Goal: Check status: Check status

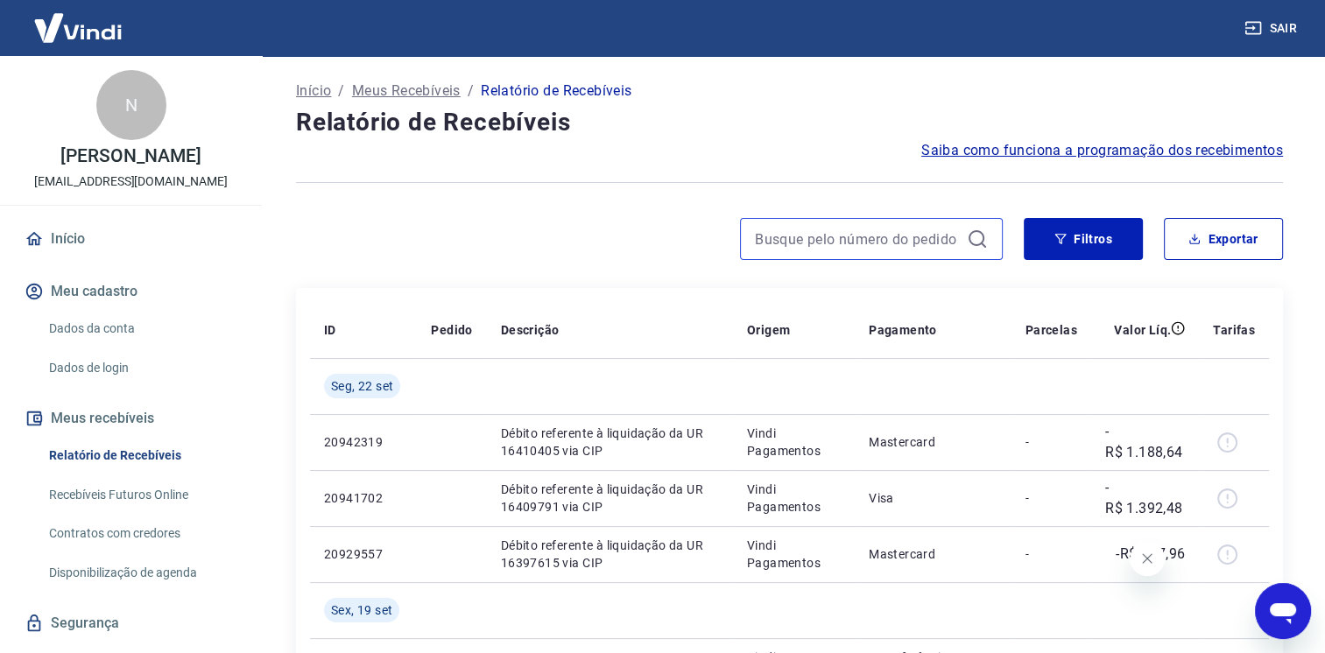
click at [791, 235] on input at bounding box center [857, 239] width 205 height 26
click at [789, 234] on input "443" at bounding box center [857, 239] width 205 height 26
click at [791, 239] on input "443" at bounding box center [857, 239] width 205 height 26
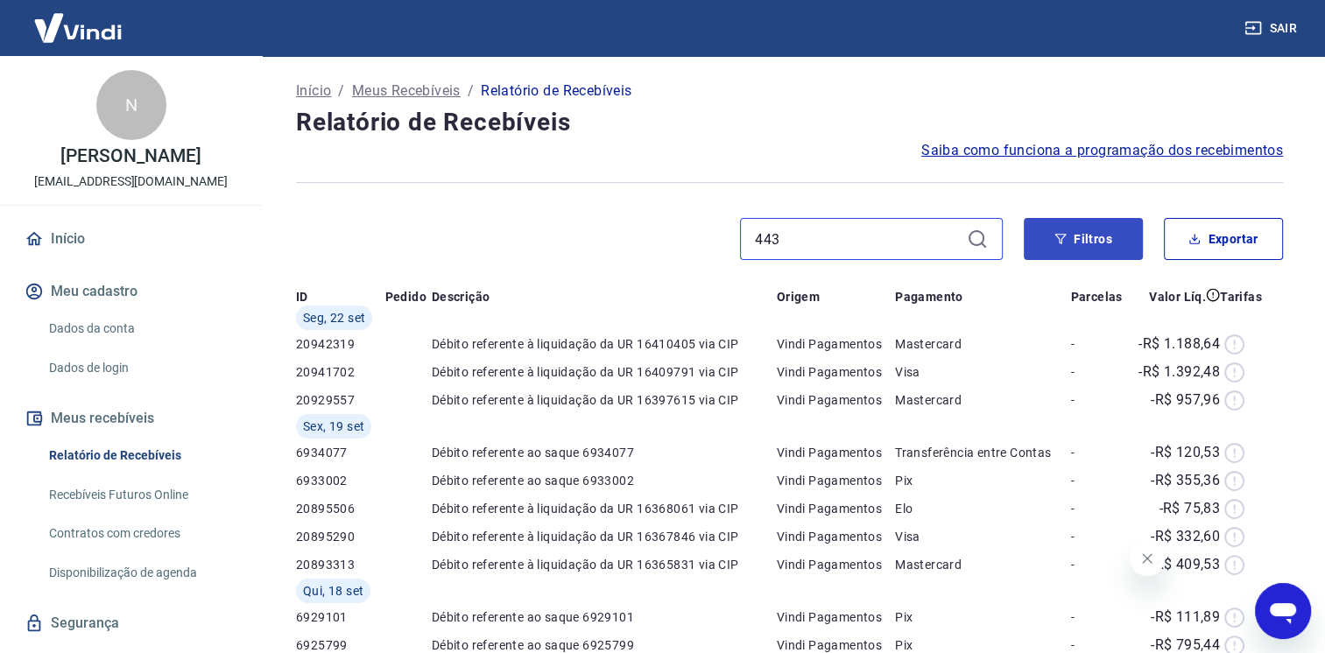
type input "443"
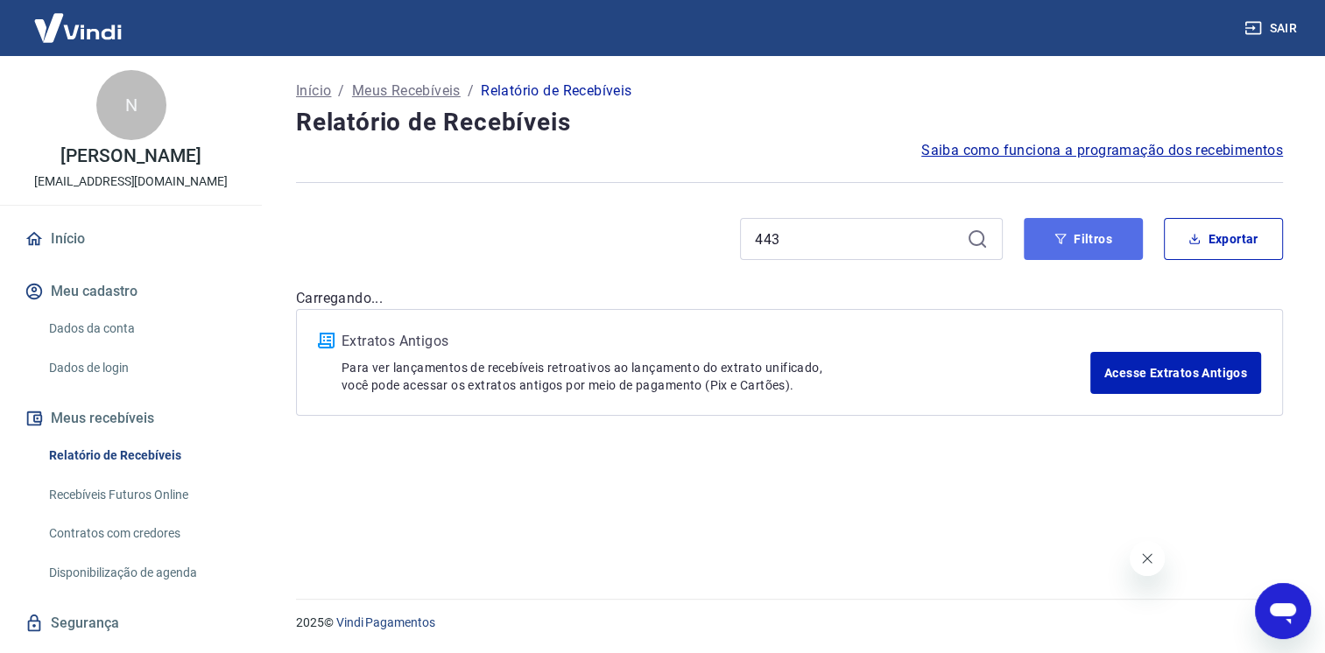
click at [1093, 239] on button "Filtros" at bounding box center [1082, 239] width 119 height 42
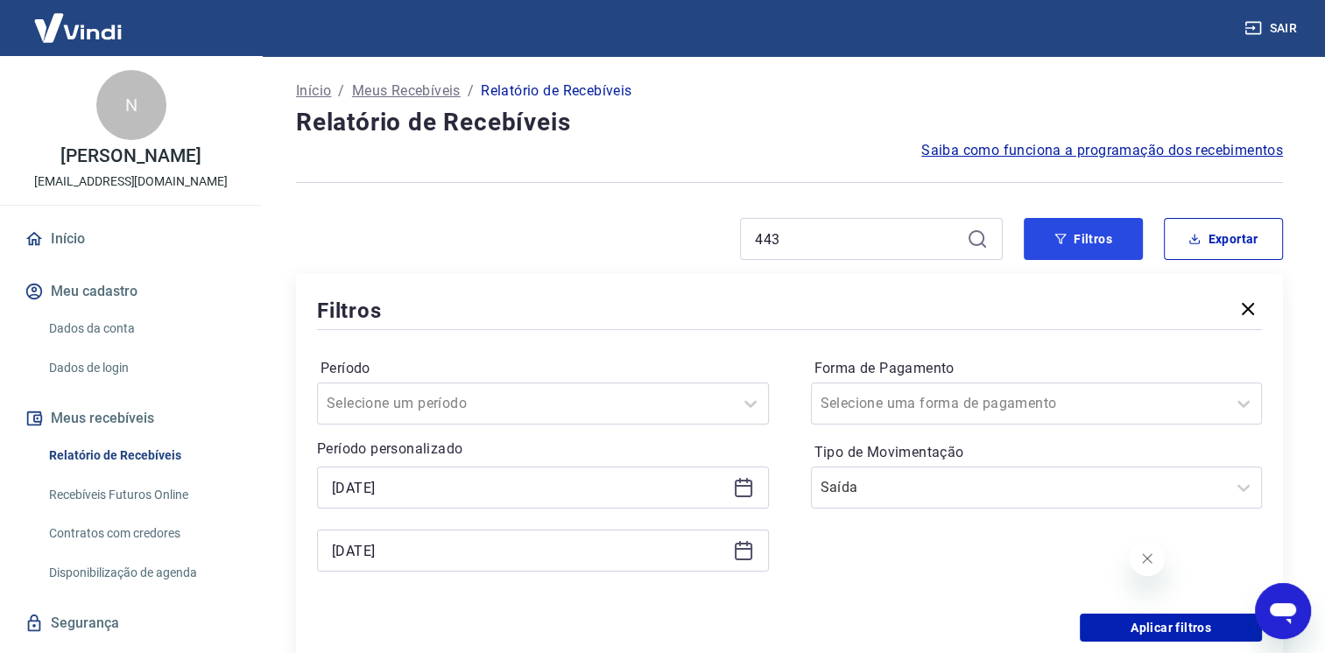
scroll to position [88, 0]
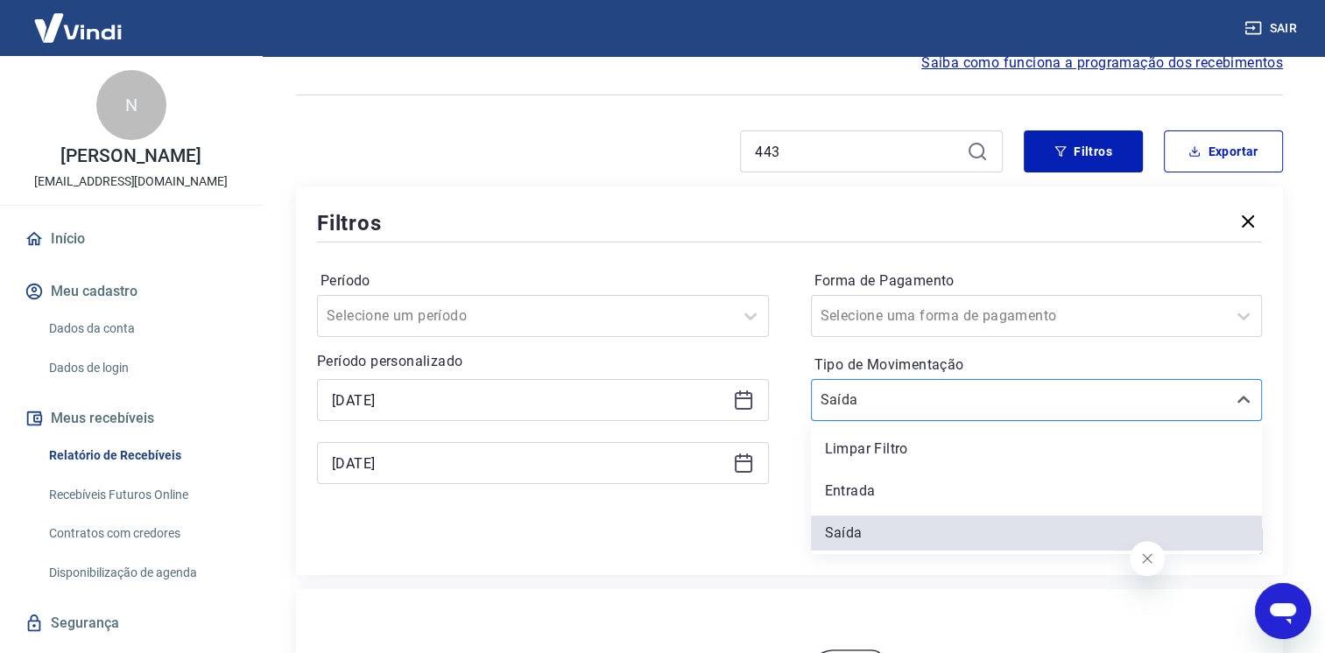
click at [907, 401] on input "Tipo de Movimentação" at bounding box center [908, 400] width 177 height 21
click at [875, 458] on div "Limpar Filtro" at bounding box center [1037, 449] width 452 height 35
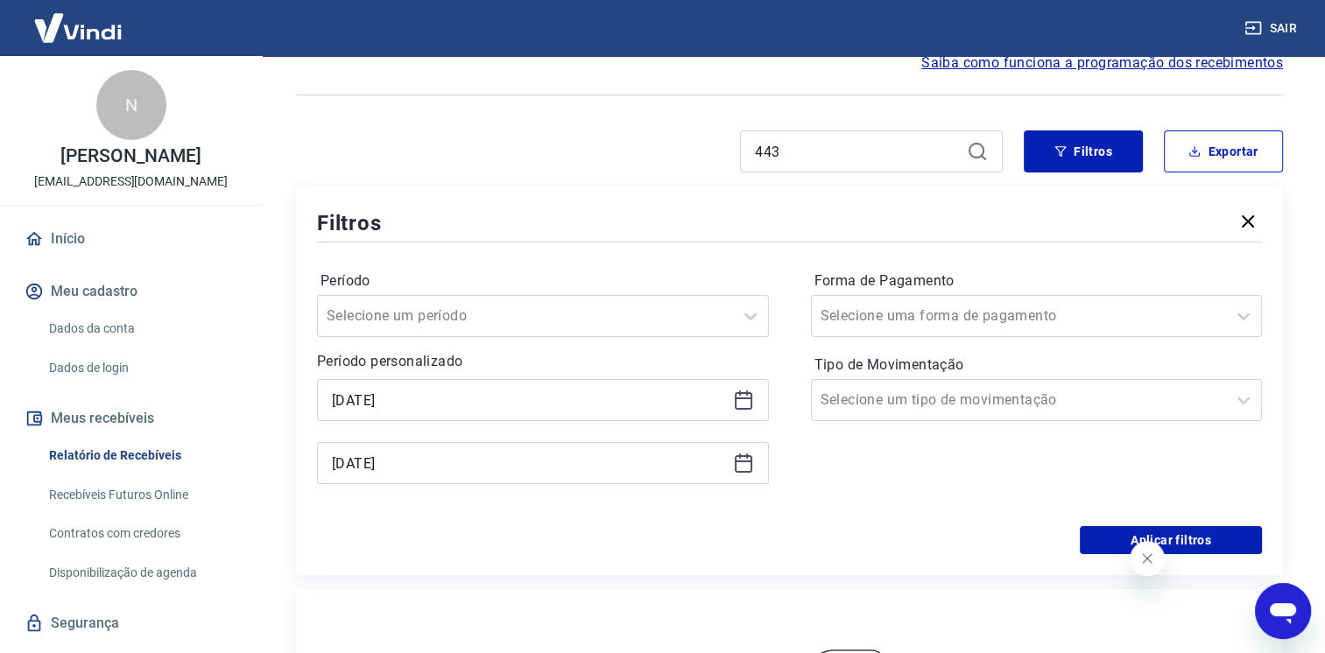
scroll to position [350, 0]
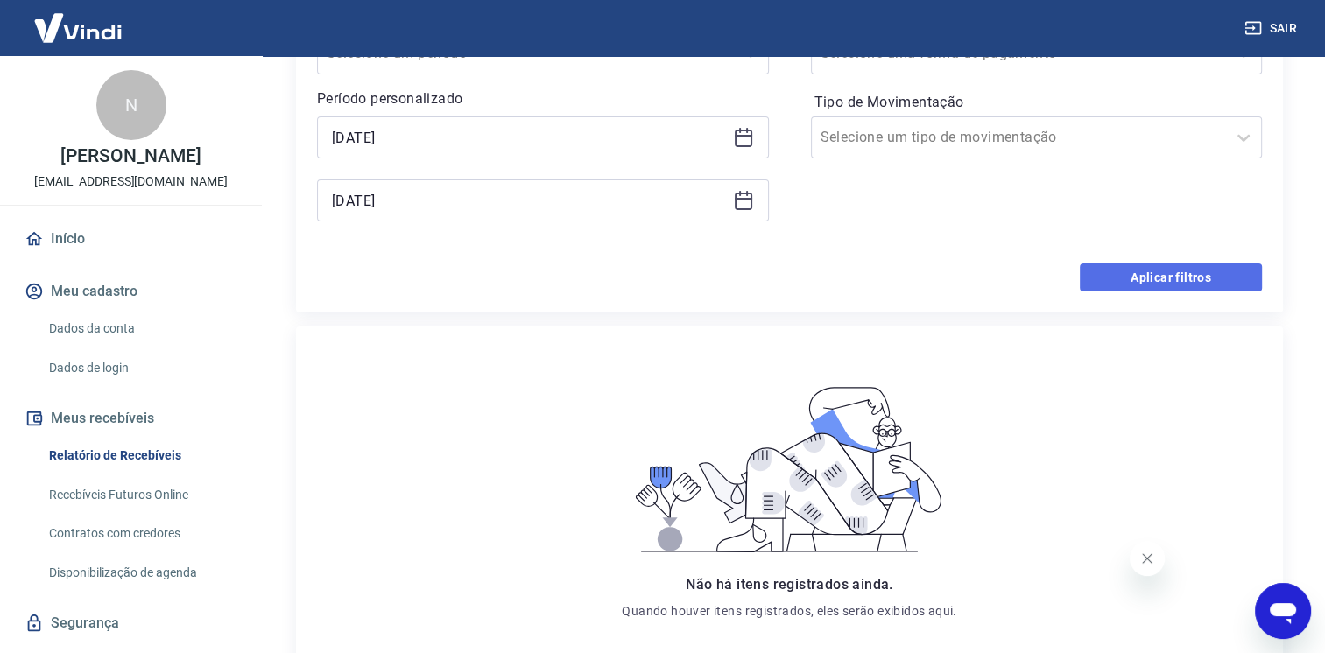
click at [1128, 284] on button "Aplicar filtros" at bounding box center [1170, 278] width 182 height 28
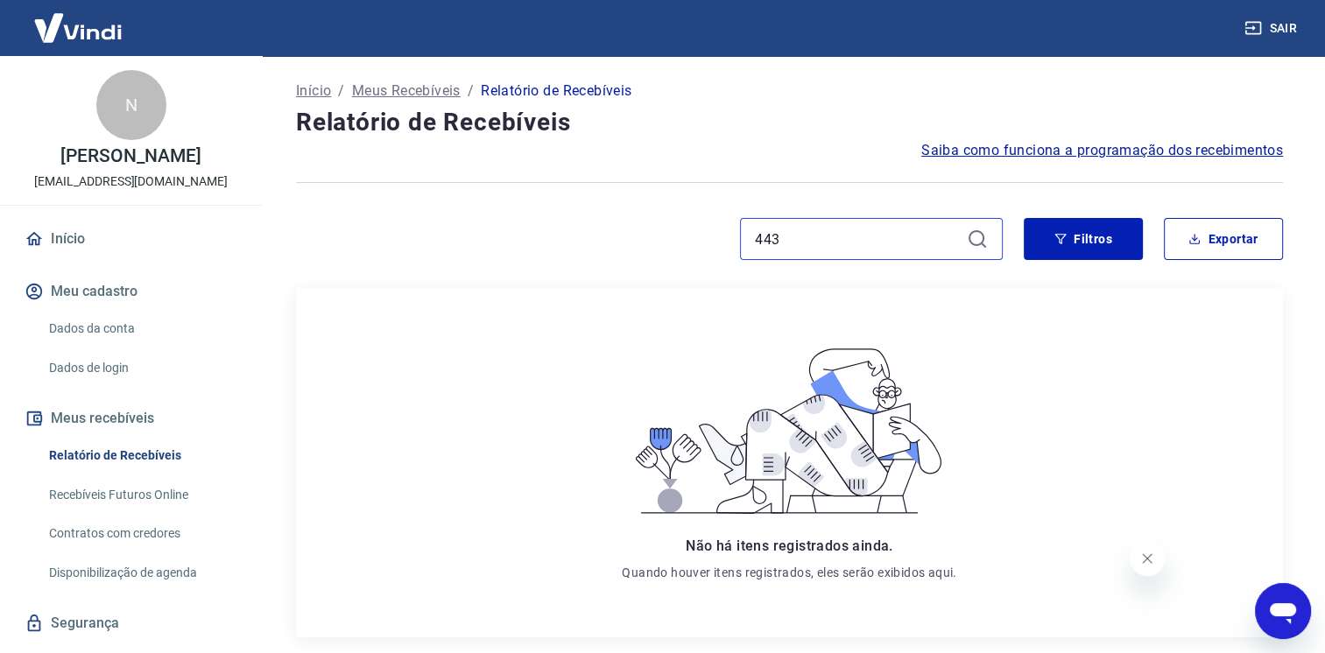
drag, startPoint x: 909, startPoint y: 230, endPoint x: 695, endPoint y: 225, distance: 213.7
click at [695, 225] on div "443" at bounding box center [649, 239] width 706 height 42
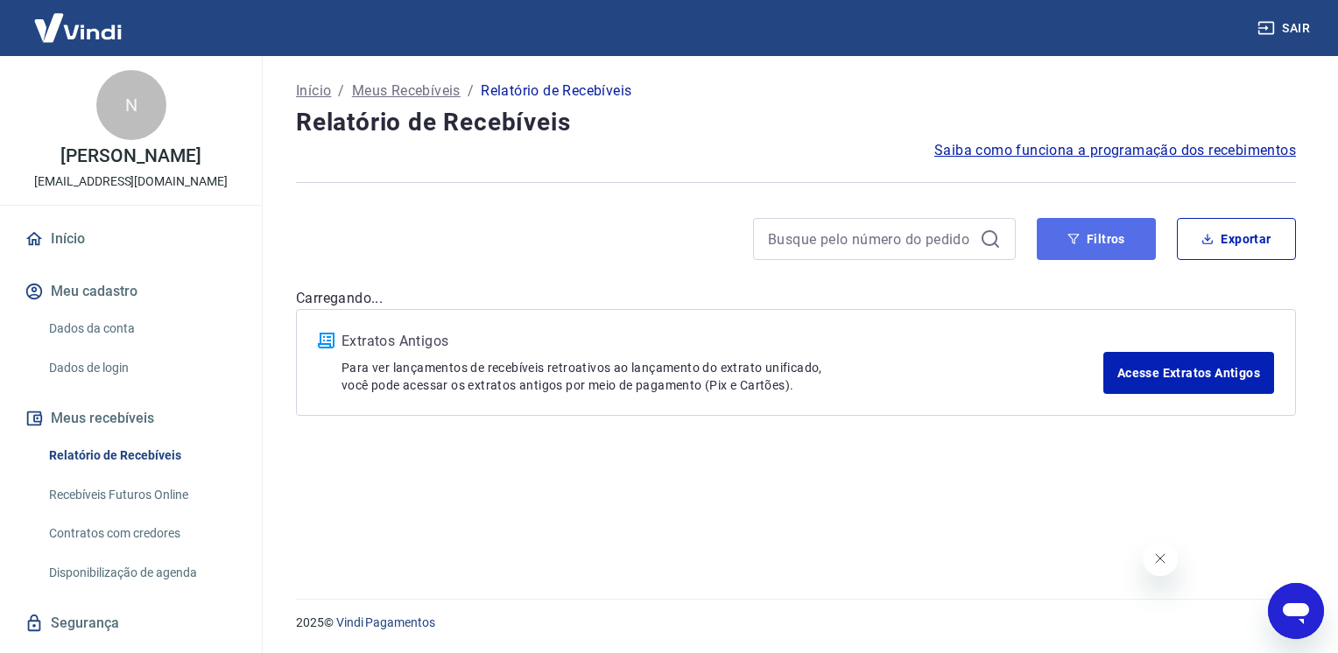
click at [1054, 229] on button "Filtros" at bounding box center [1096, 239] width 119 height 42
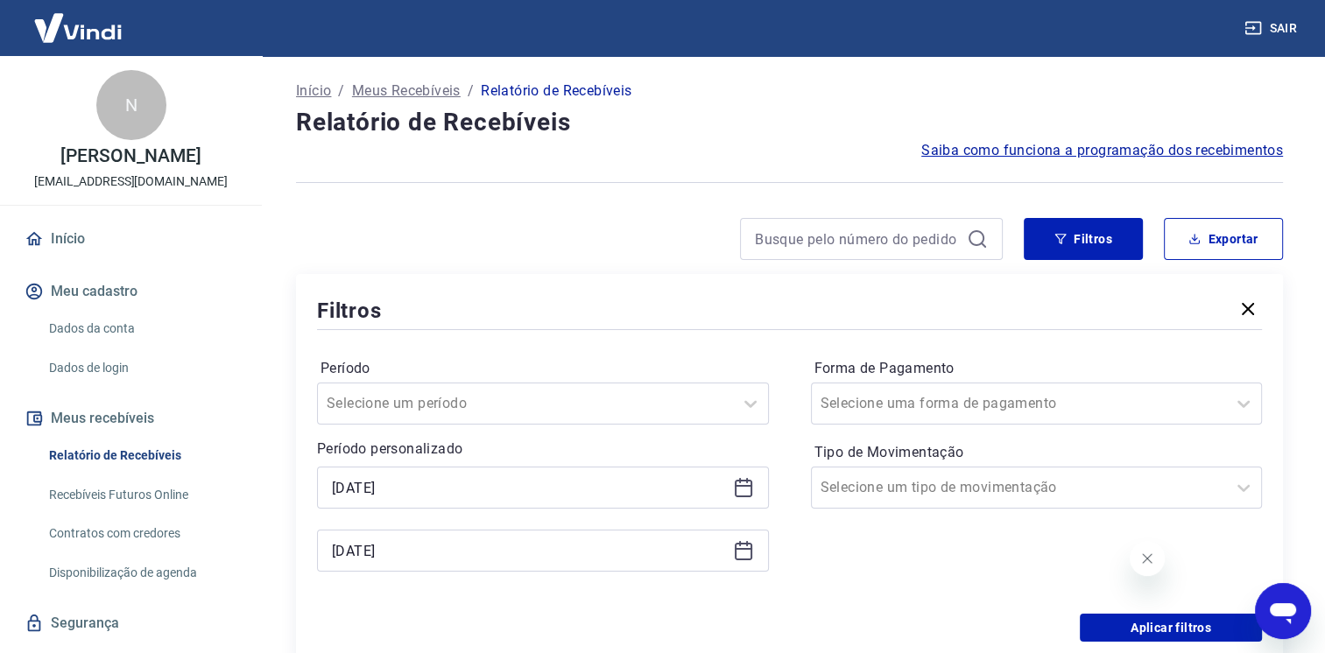
click at [742, 484] on icon at bounding box center [743, 487] width 21 height 21
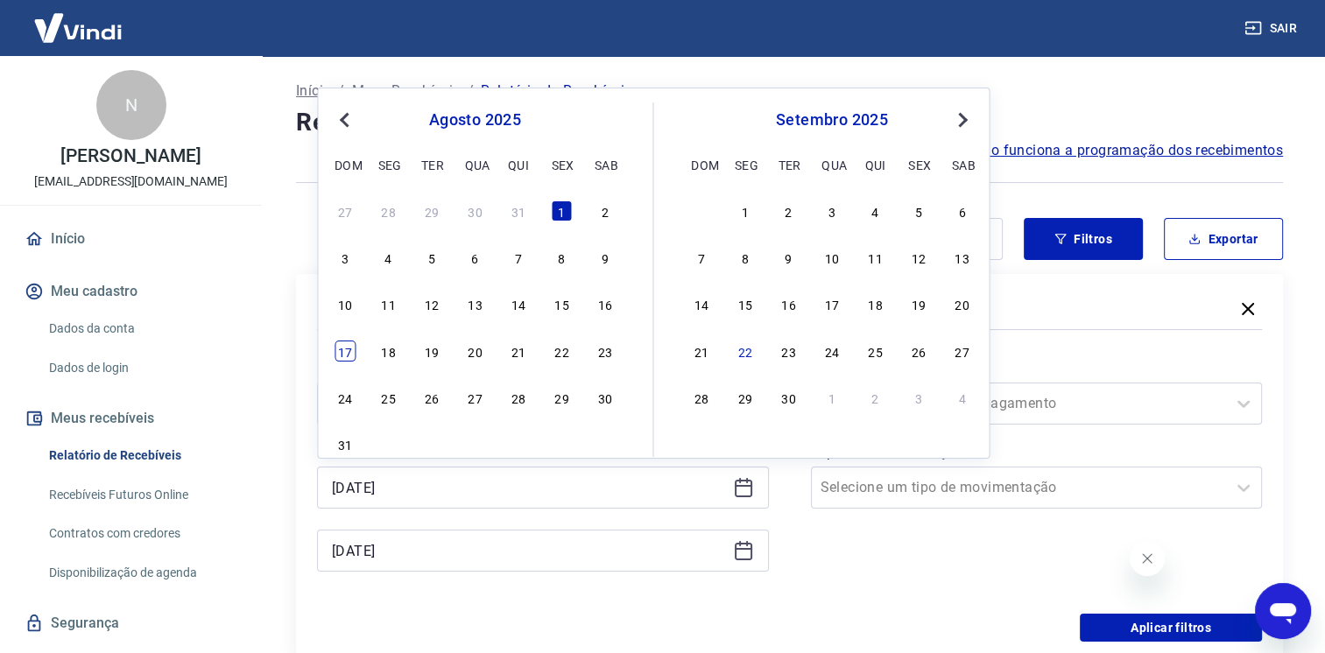
click at [347, 354] on div "17" at bounding box center [344, 351] width 21 height 21
click at [347, 355] on div "Período Selecione um período Período personalizado [DATE] Previous Month Next M…" at bounding box center [789, 474] width 945 height 280
type input "[DATE]"
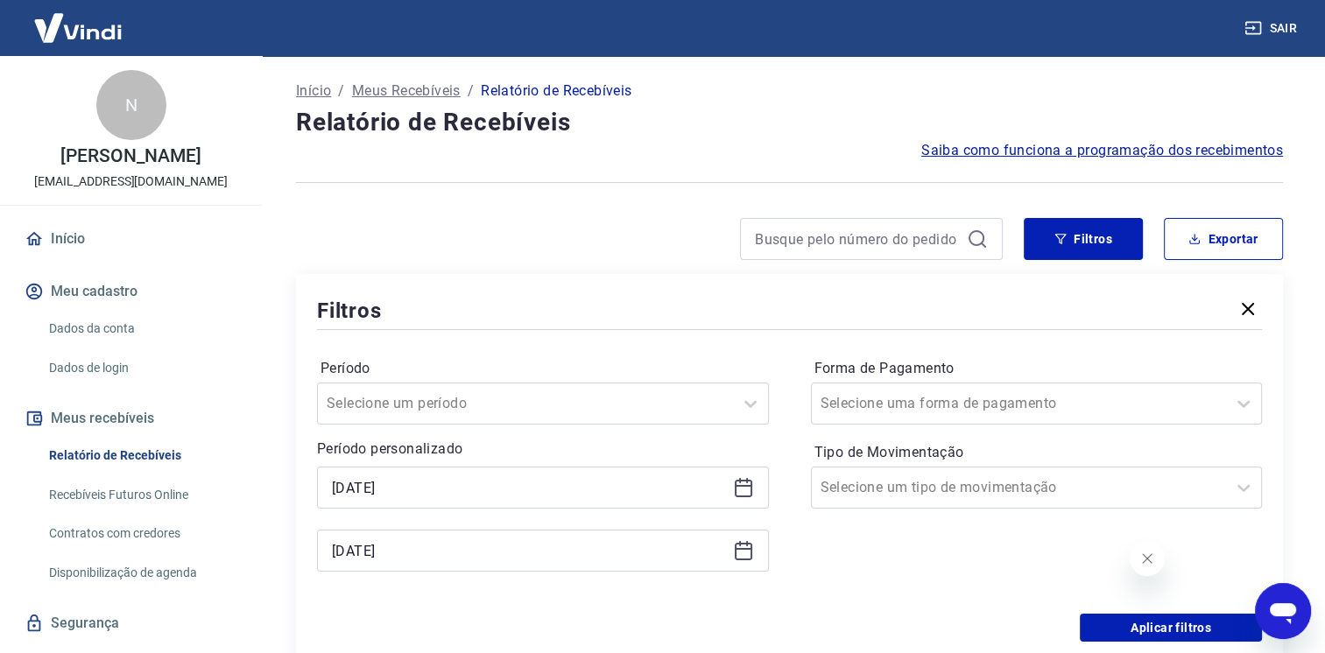
click at [733, 559] on icon at bounding box center [743, 550] width 21 height 21
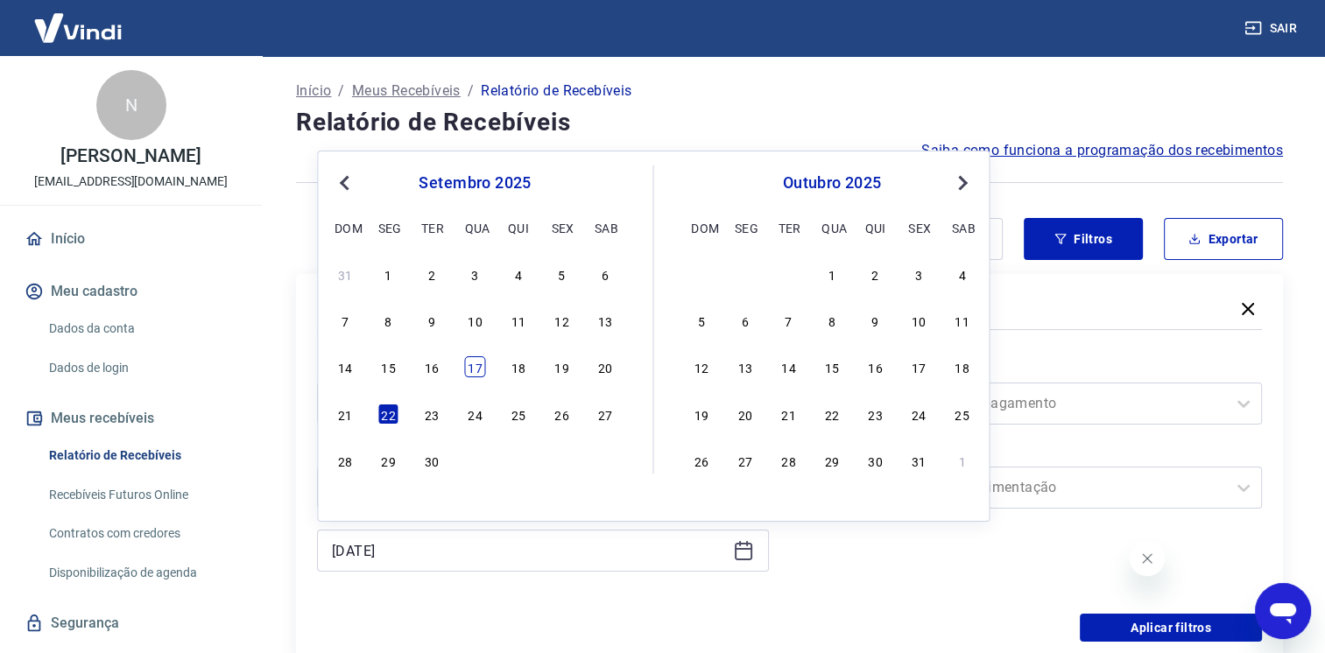
click at [480, 365] on div "17" at bounding box center [474, 366] width 21 height 21
click at [480, 365] on label "Período" at bounding box center [542, 368] width 445 height 21
type input "[DATE]"
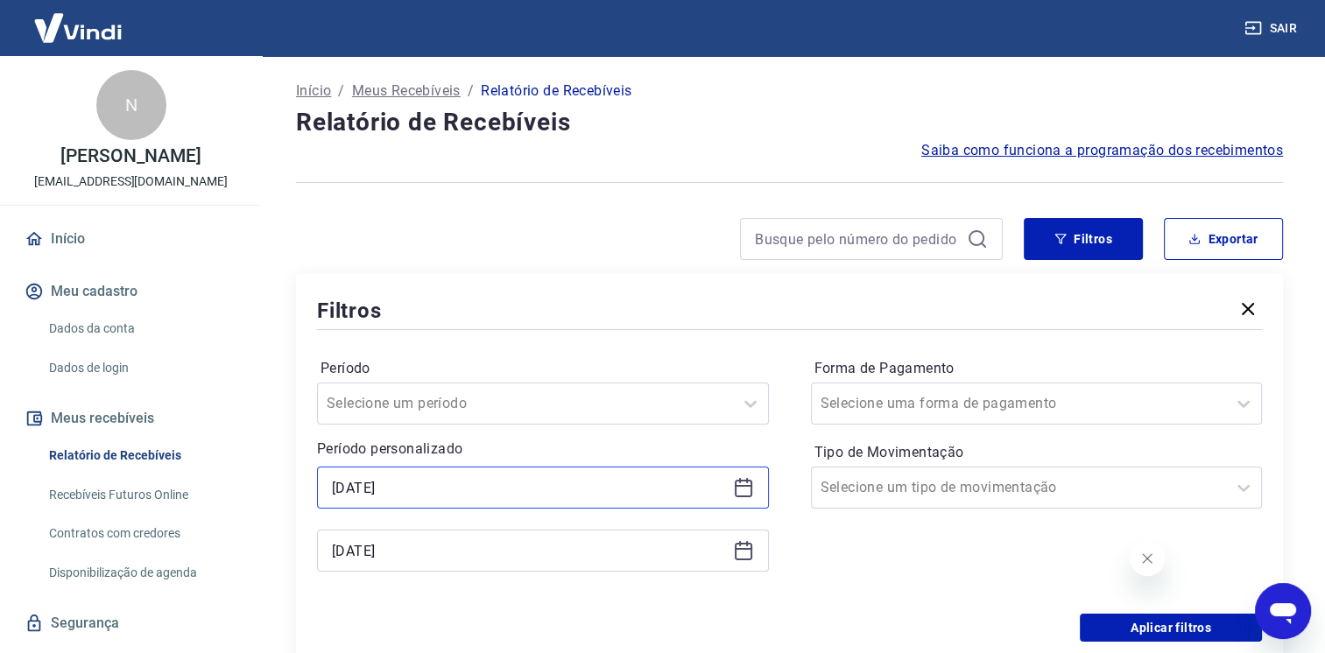
click at [579, 484] on input "[DATE]" at bounding box center [529, 487] width 394 height 26
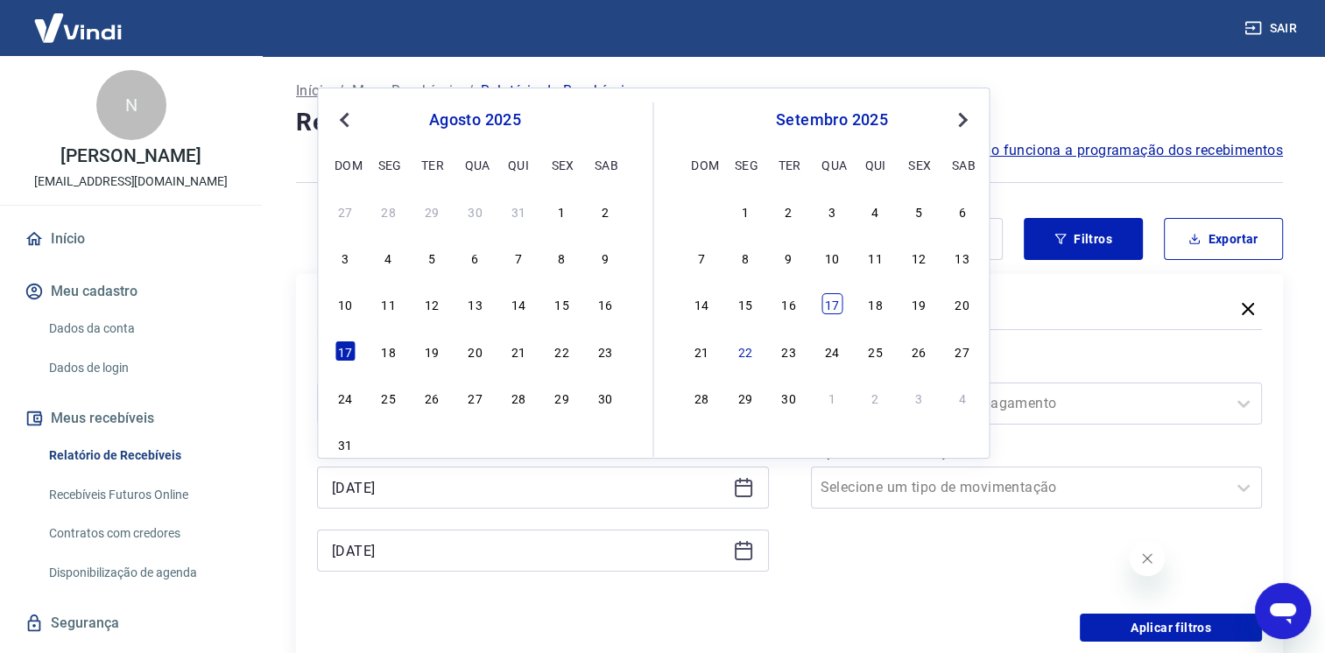
click at [821, 303] on div "17" at bounding box center [831, 303] width 21 height 21
click at [821, 303] on div "Filtros" at bounding box center [789, 310] width 945 height 31
type input "[DATE]"
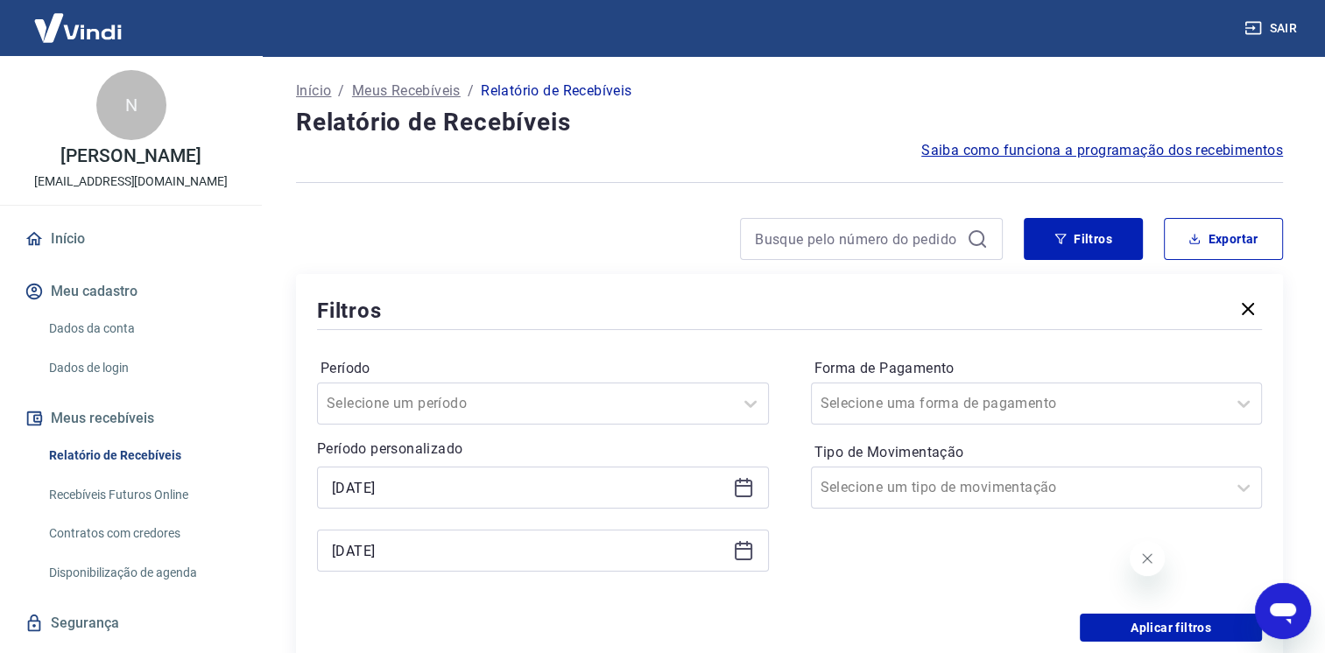
scroll to position [175, 0]
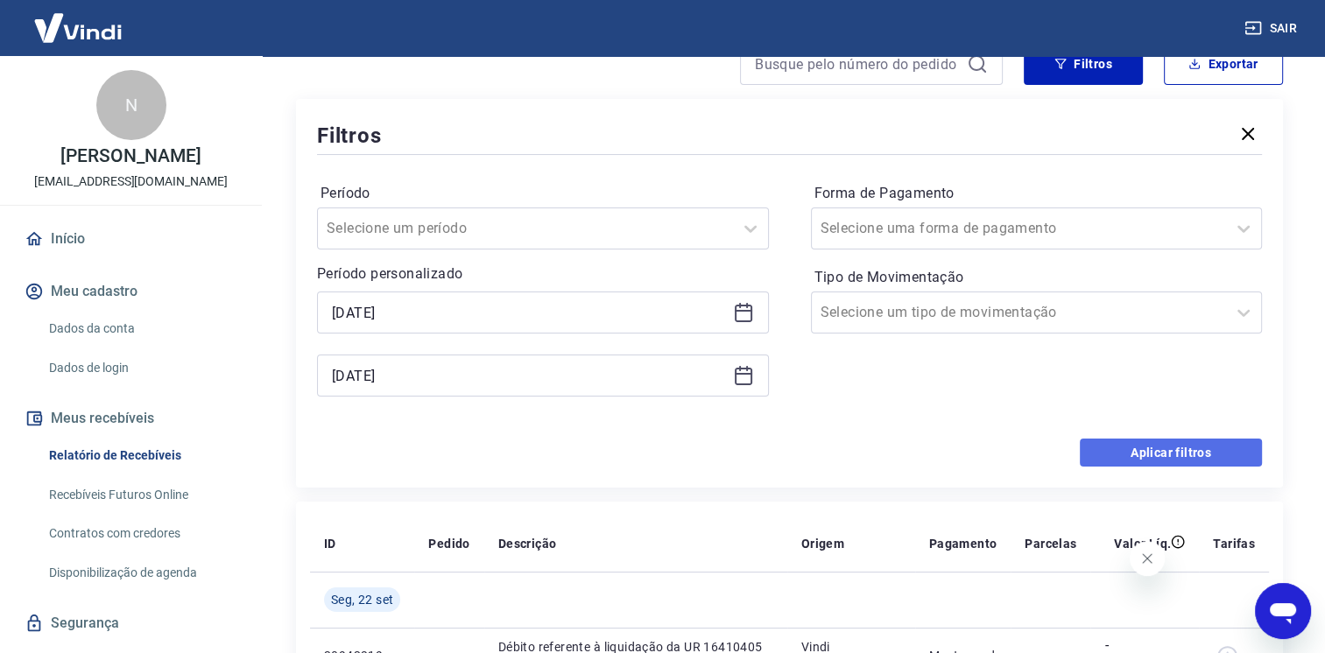
click at [1106, 450] on button "Aplicar filtros" at bounding box center [1170, 453] width 182 height 28
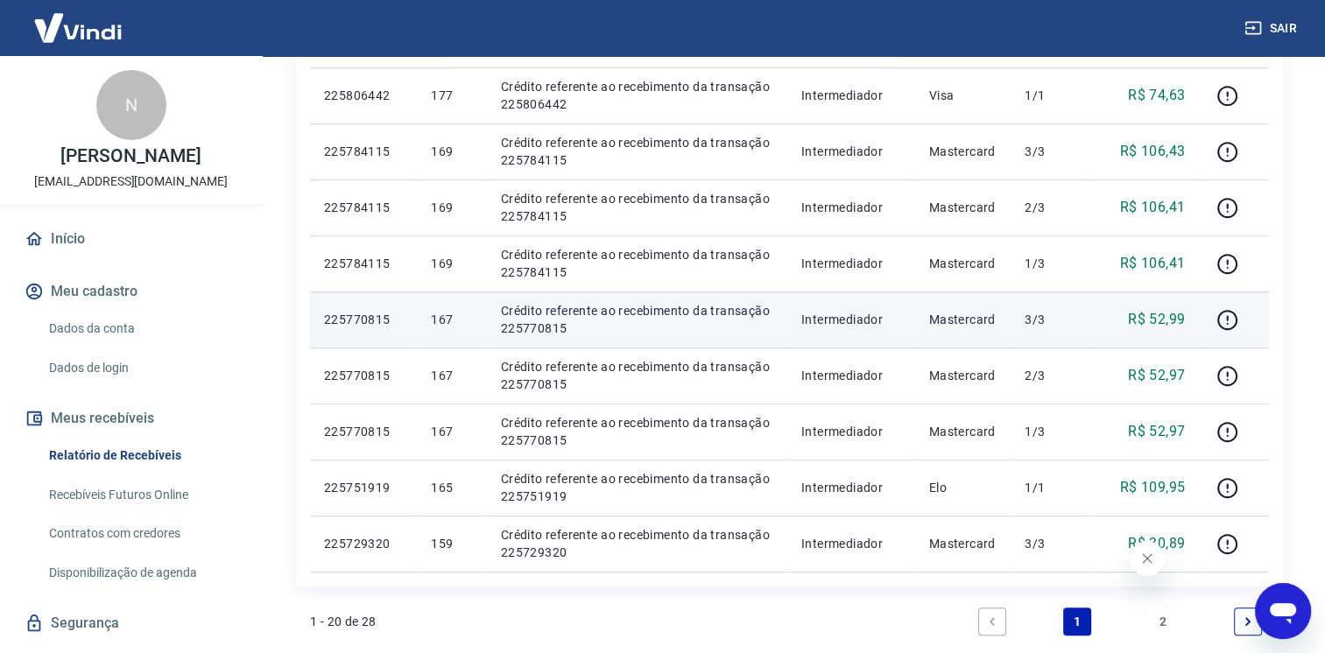
scroll to position [1138, 0]
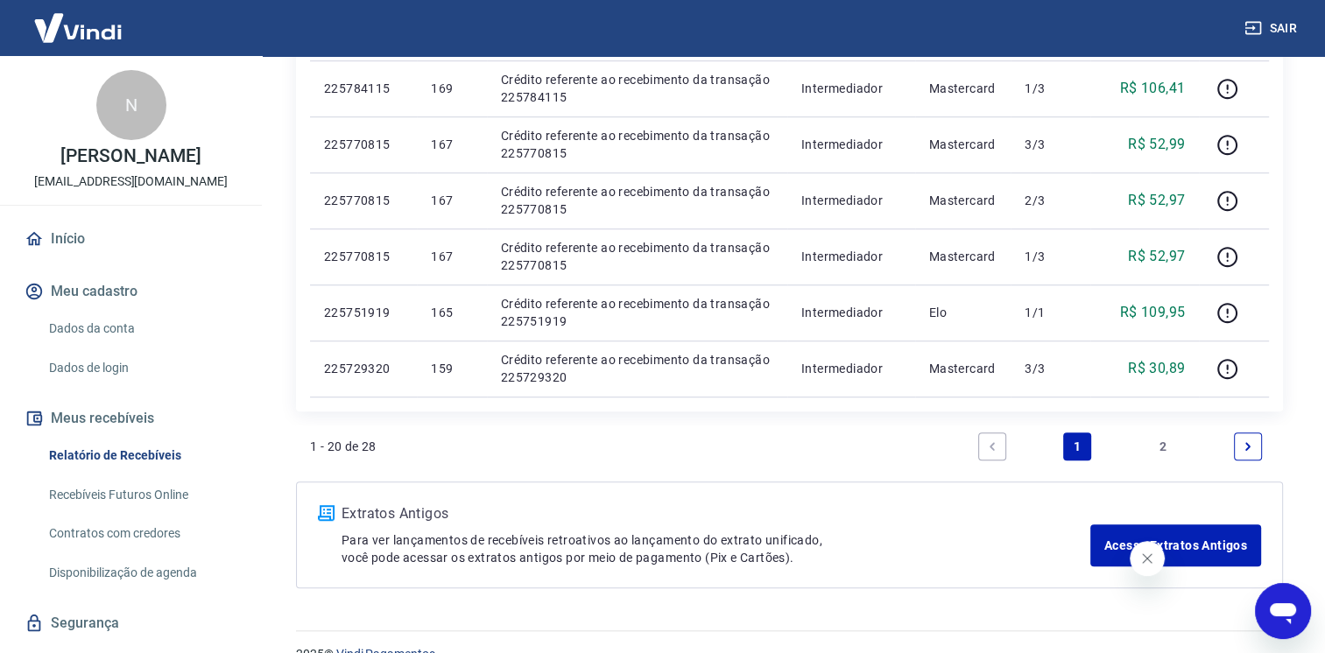
click at [1163, 449] on link "2" at bounding box center [1163, 446] width 28 height 28
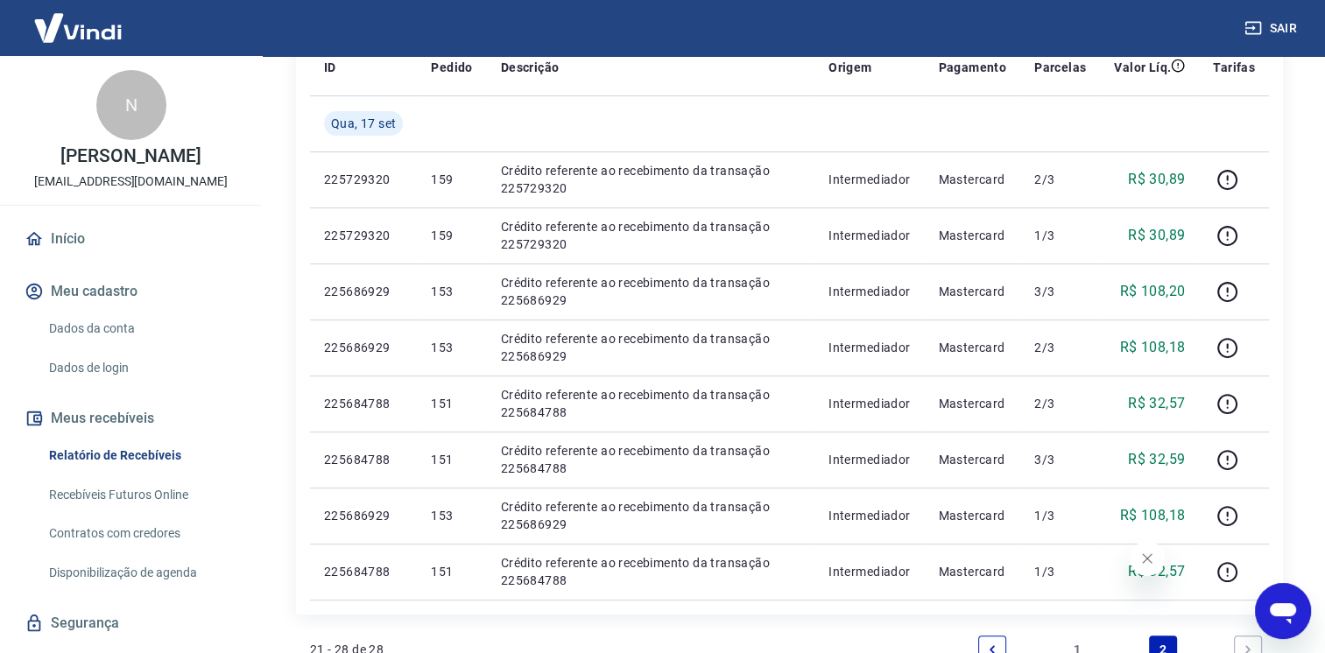
scroll to position [438, 0]
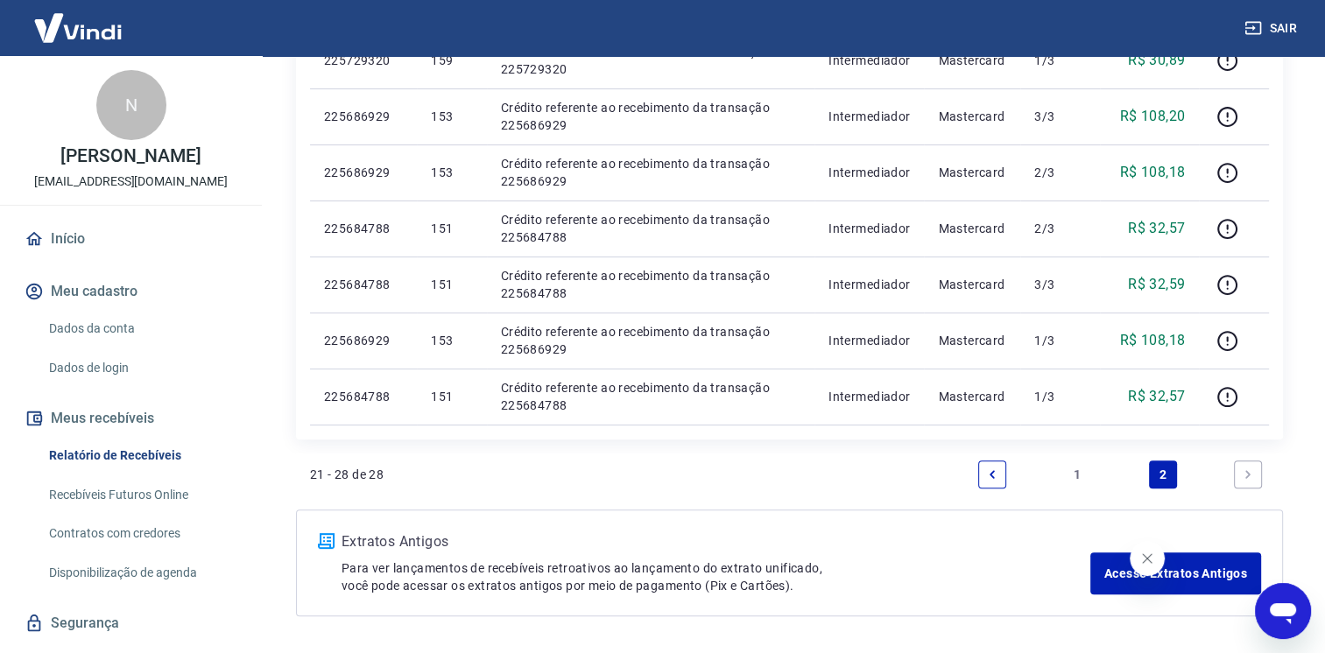
click at [1067, 474] on link "1" at bounding box center [1077, 474] width 28 height 28
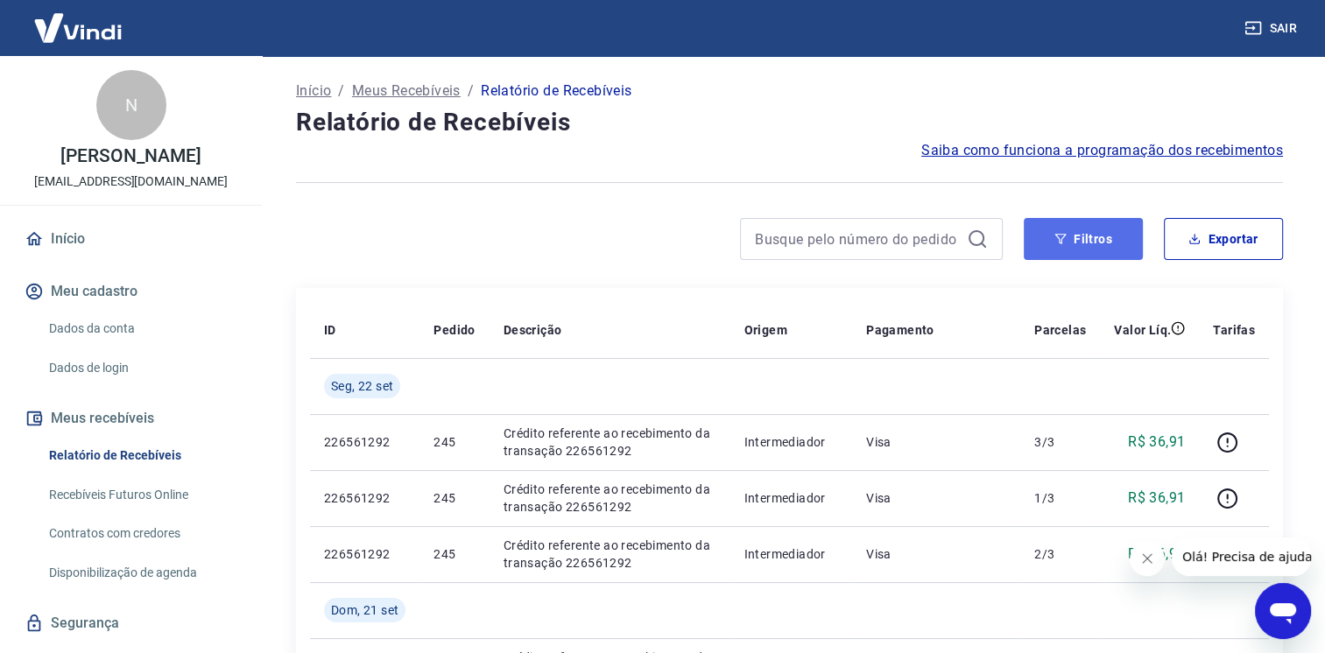
click at [1096, 239] on button "Filtros" at bounding box center [1082, 239] width 119 height 42
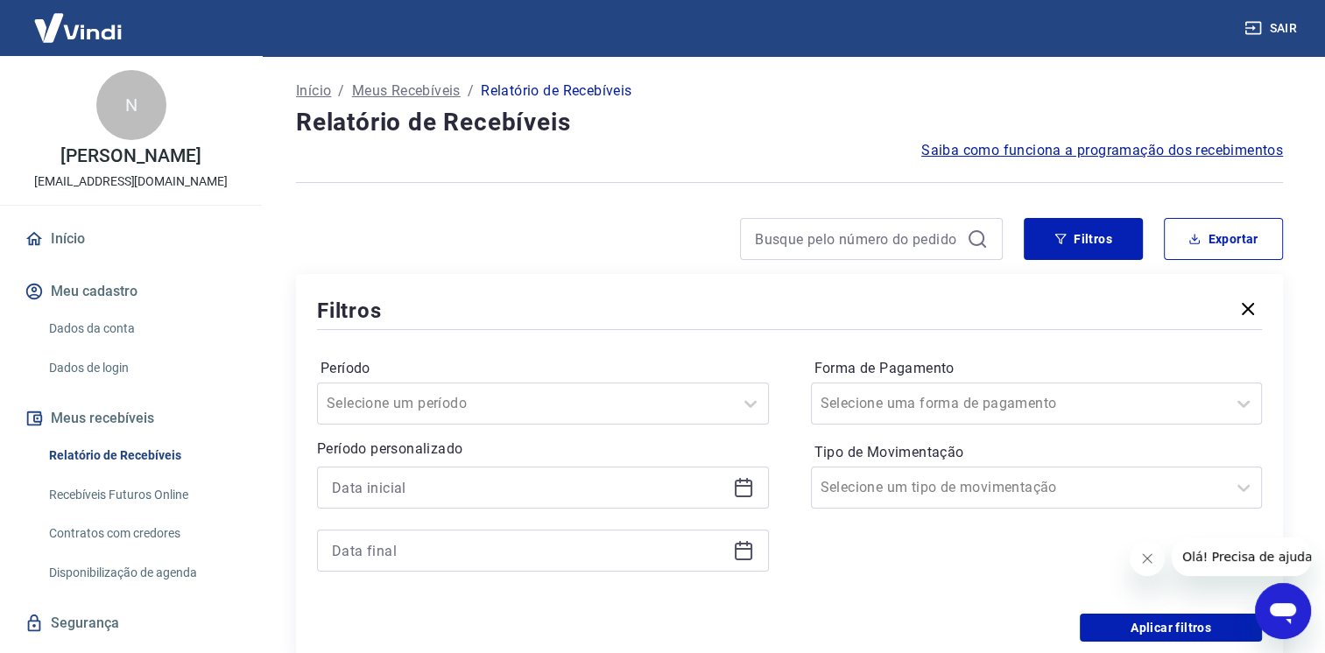
click at [734, 486] on icon at bounding box center [743, 487] width 21 height 21
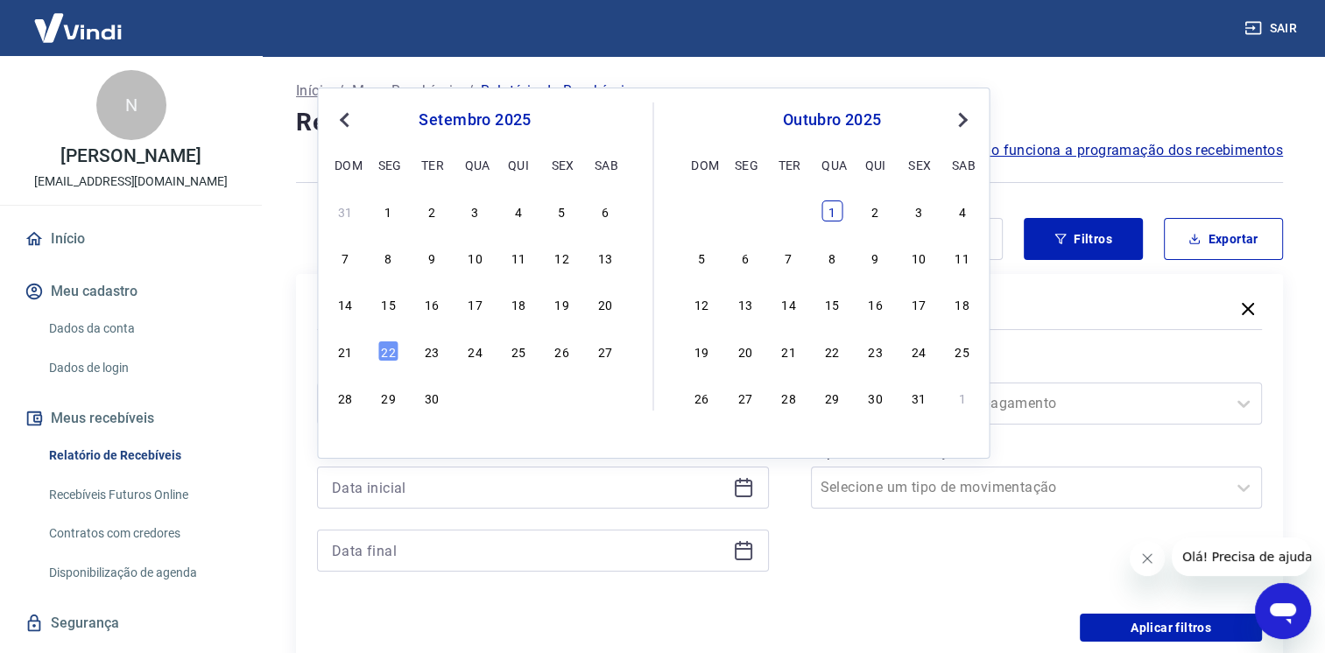
click at [830, 214] on div "1" at bounding box center [831, 210] width 21 height 21
type input "01/10/2025"
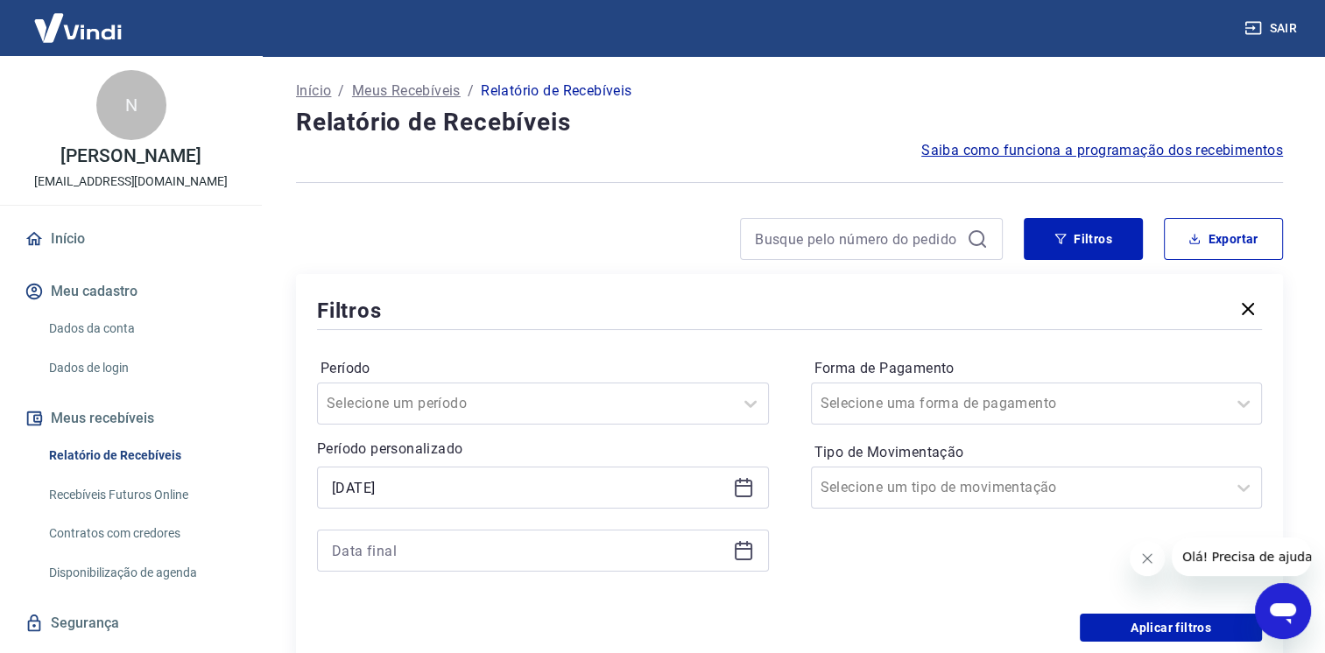
click at [757, 553] on div at bounding box center [543, 551] width 452 height 42
click at [755, 553] on div at bounding box center [543, 551] width 452 height 42
drag, startPoint x: 755, startPoint y: 553, endPoint x: 746, endPoint y: 552, distance: 8.8
click at [746, 552] on icon at bounding box center [743, 550] width 21 height 21
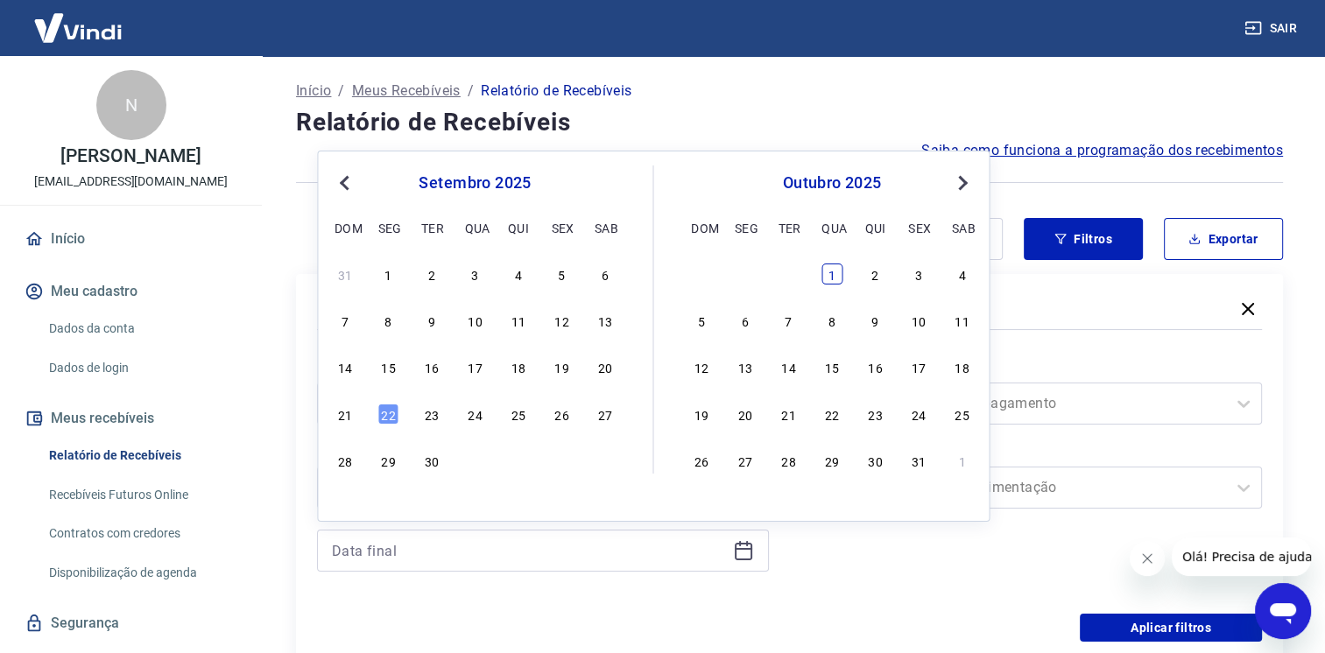
click at [828, 268] on div "1" at bounding box center [831, 274] width 21 height 21
click at [827, 268] on div "Filtros Exportar Filtros Período Selecione um período Período personalizado Sel…" at bounding box center [789, 440] width 987 height 445
type input "01/10/2025"
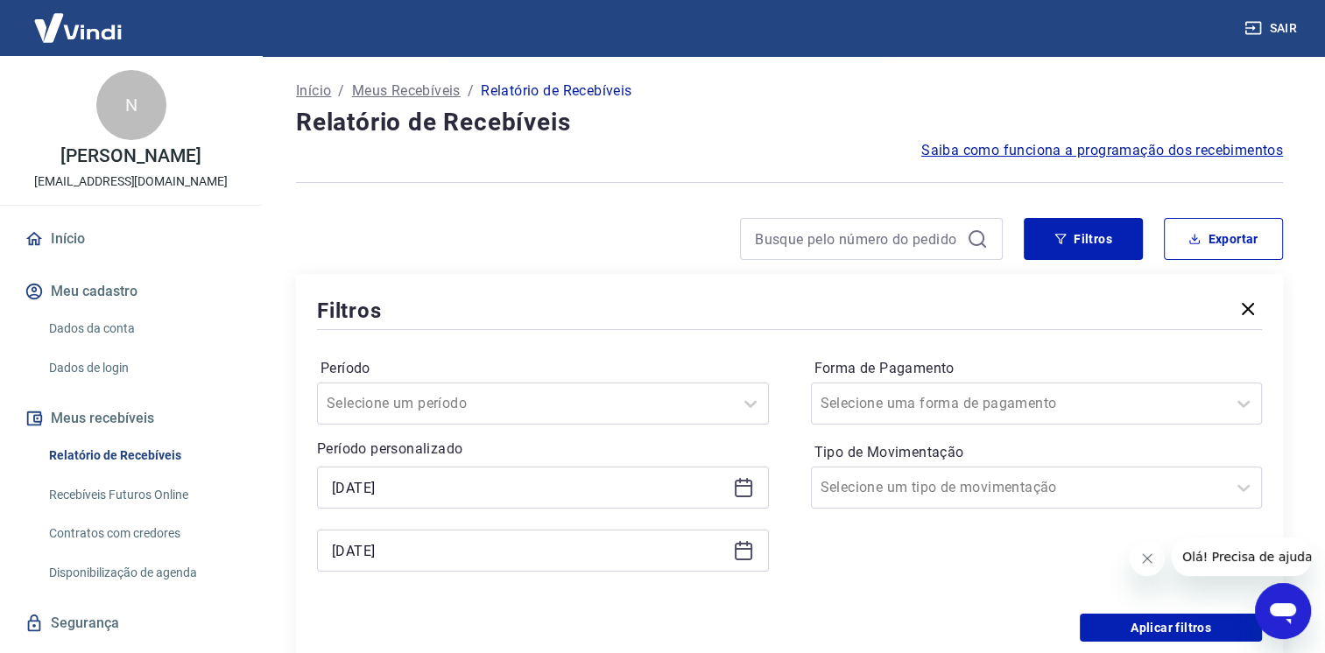
click at [826, 268] on div "Filtros Exportar Filtros Período Selecione um período Período personalizado Sel…" at bounding box center [789, 440] width 987 height 445
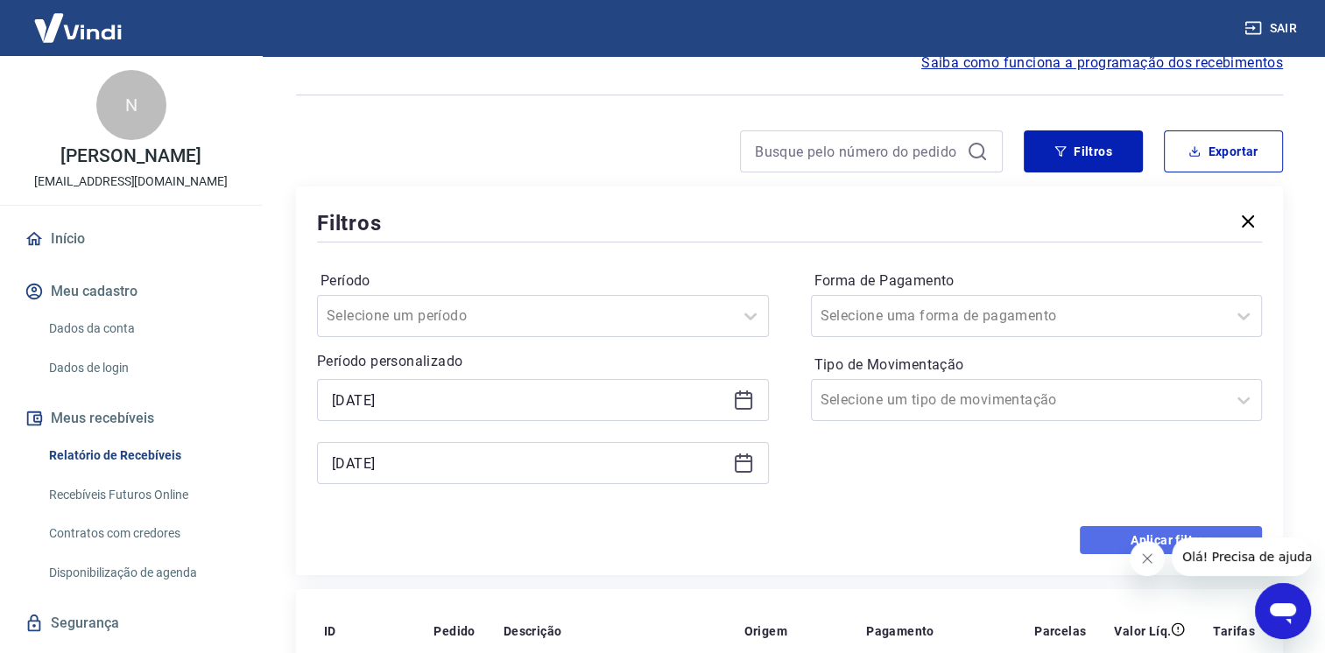
click at [1114, 540] on button "Aplicar filtros" at bounding box center [1170, 540] width 182 height 28
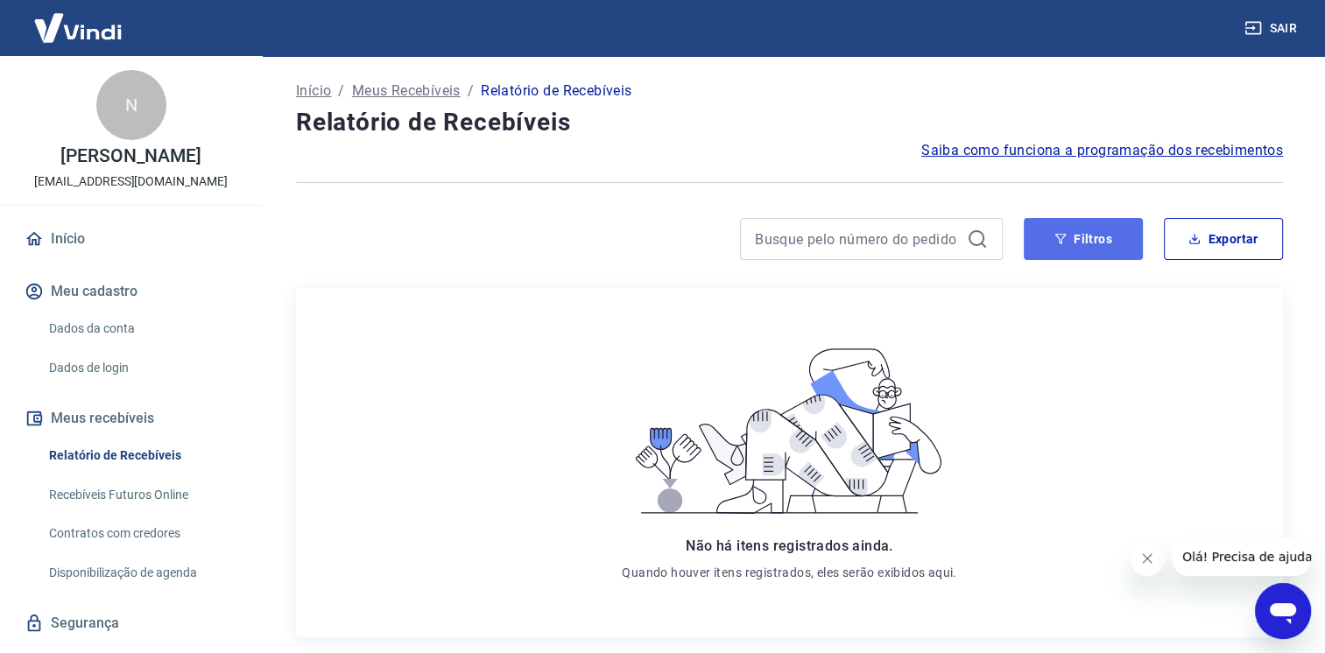
click at [1058, 236] on icon "button" at bounding box center [1060, 239] width 12 height 12
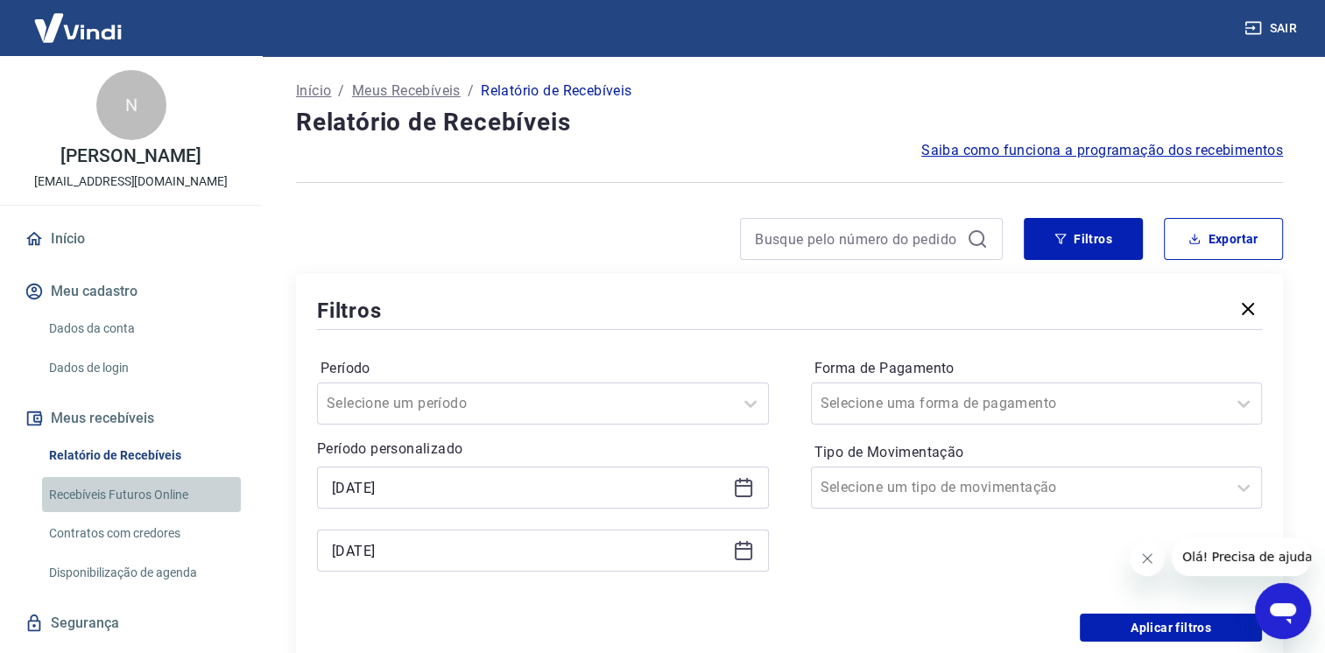
click at [151, 510] on link "Recebíveis Futuros Online" at bounding box center [141, 495] width 199 height 36
